Goal: Task Accomplishment & Management: Use online tool/utility

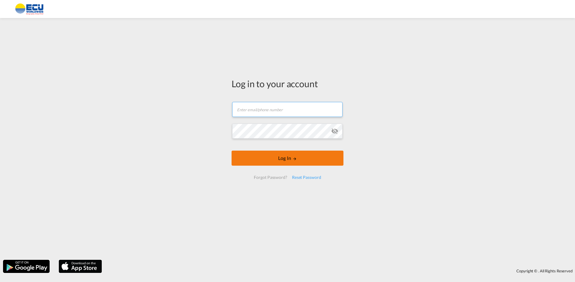
type input "[EMAIL_ADDRESS][DOMAIN_NAME]"
click at [274, 161] on button "Log In" at bounding box center [287, 158] width 112 height 15
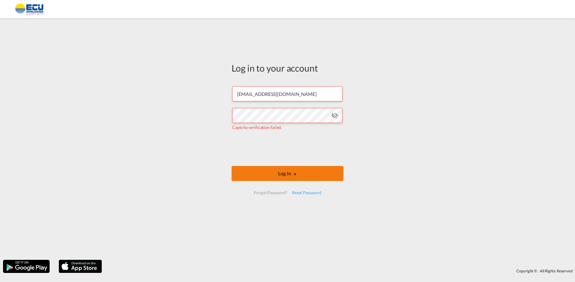
click at [283, 175] on button "Log In" at bounding box center [287, 173] width 112 height 15
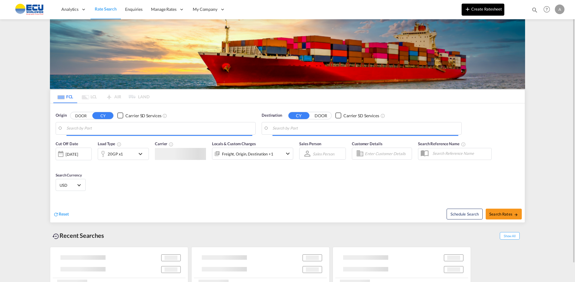
type input "[GEOGRAPHIC_DATA] ([GEOGRAPHIC_DATA]), [GEOGRAPHIC_DATA]"
type input "Shanghai, CNSHA"
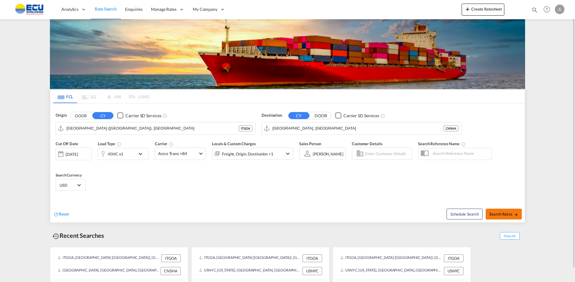
click at [504, 214] on span "Search Rates" at bounding box center [503, 214] width 29 height 5
type input "ITGOA to CNSHA / 26 Aug 2025"
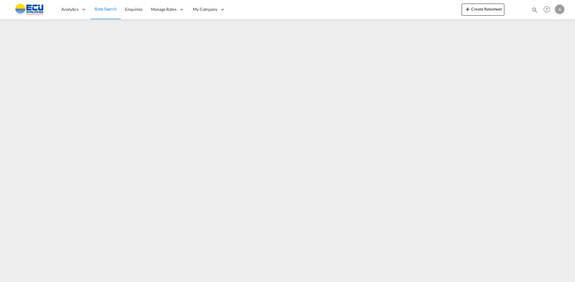
click at [103, 8] on span "Rate Search" at bounding box center [106, 8] width 22 height 5
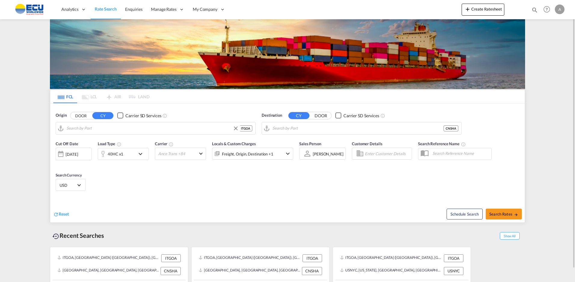
type input "[GEOGRAPHIC_DATA] ([GEOGRAPHIC_DATA]), [GEOGRAPHIC_DATA]"
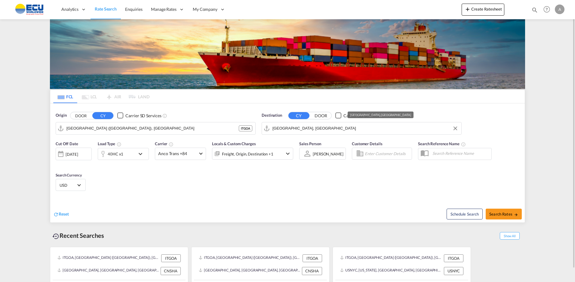
click at [290, 130] on input "Shanghai, CNSHA" at bounding box center [365, 128] width 186 height 9
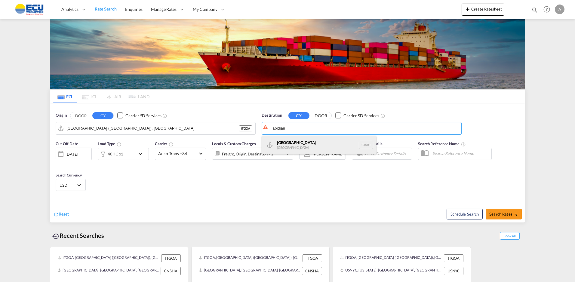
click at [294, 145] on div "Abidjan Ivory Coast CIABJ" at bounding box center [319, 145] width 114 height 18
type input "[GEOGRAPHIC_DATA], CIABJ"
click at [503, 216] on span "Search Rates" at bounding box center [503, 214] width 29 height 5
type input "ITGOA to CIABJ / 26 Aug 2025"
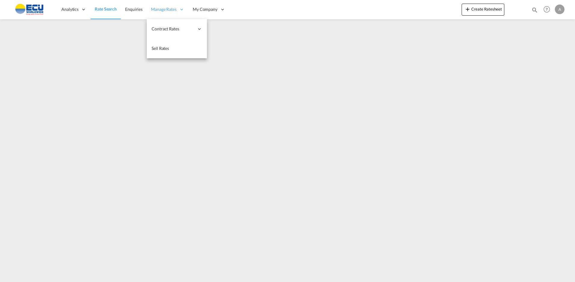
click at [170, 9] on span "Manage Rates" at bounding box center [164, 9] width 26 height 6
click at [169, 27] on span "Contract Rates" at bounding box center [172, 29] width 43 height 6
click at [220, 31] on span "My Rate Files" at bounding box center [224, 28] width 25 height 5
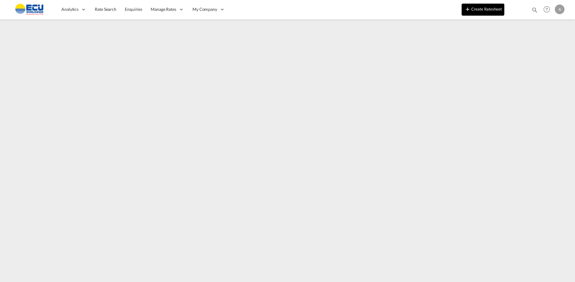
click at [482, 13] on button "Create Ratesheet" at bounding box center [482, 10] width 43 height 12
click at [490, 8] on button "Create Ratesheet" at bounding box center [482, 10] width 43 height 12
click at [467, 10] on md-icon "icon-plus 400-fg" at bounding box center [467, 8] width 7 height 7
click at [476, 9] on button "Create Ratesheet" at bounding box center [482, 10] width 43 height 12
click at [475, 10] on button "Create Ratesheet" at bounding box center [482, 10] width 43 height 12
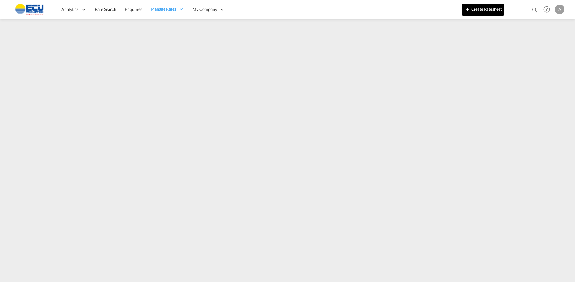
click at [485, 11] on button "Create Ratesheet" at bounding box center [482, 10] width 43 height 12
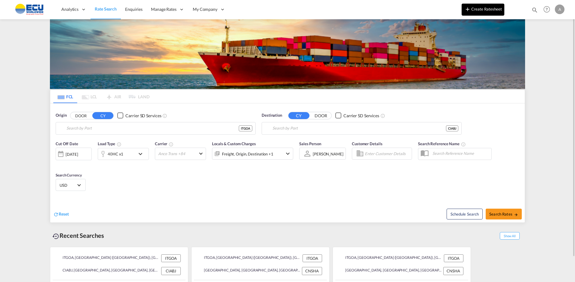
type input "[GEOGRAPHIC_DATA] ([GEOGRAPHIC_DATA]), [GEOGRAPHIC_DATA]"
type input "[GEOGRAPHIC_DATA], CIABJ"
click at [490, 6] on button "Create Ratesheet" at bounding box center [482, 10] width 43 height 12
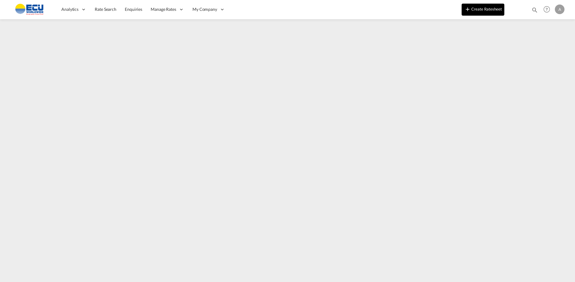
click at [480, 8] on button "Create Ratesheet" at bounding box center [482, 10] width 43 height 12
